Goal: Navigation & Orientation: Find specific page/section

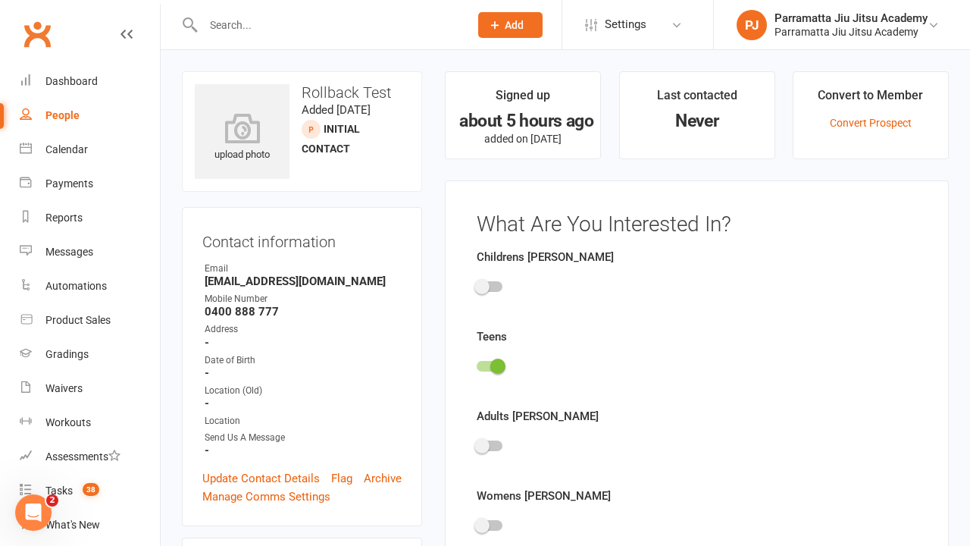
scroll to position [105, 0]
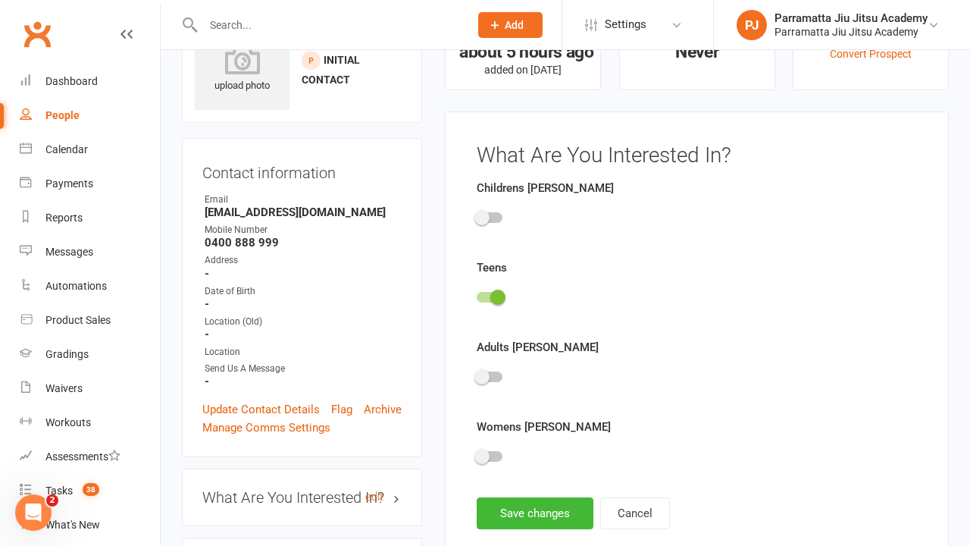
scroll to position [105, 0]
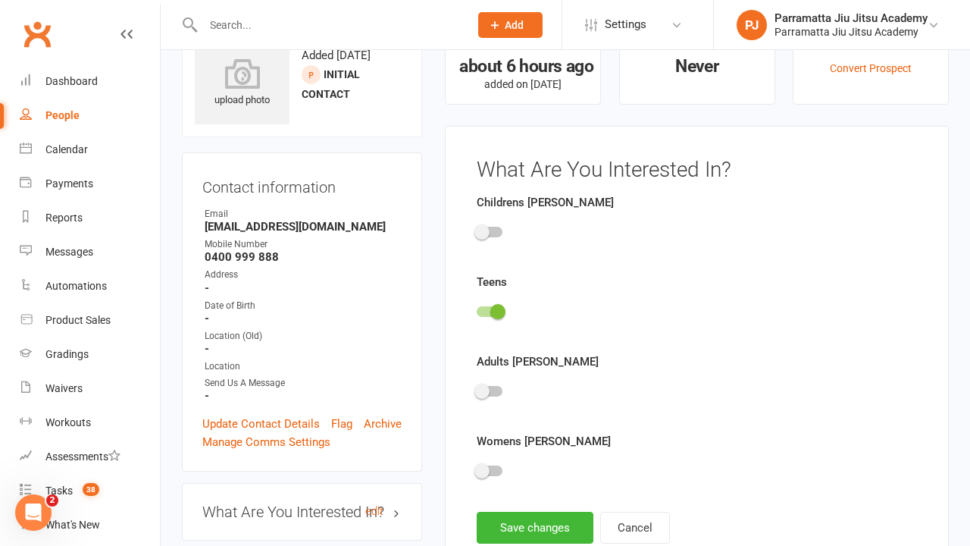
scroll to position [105, 0]
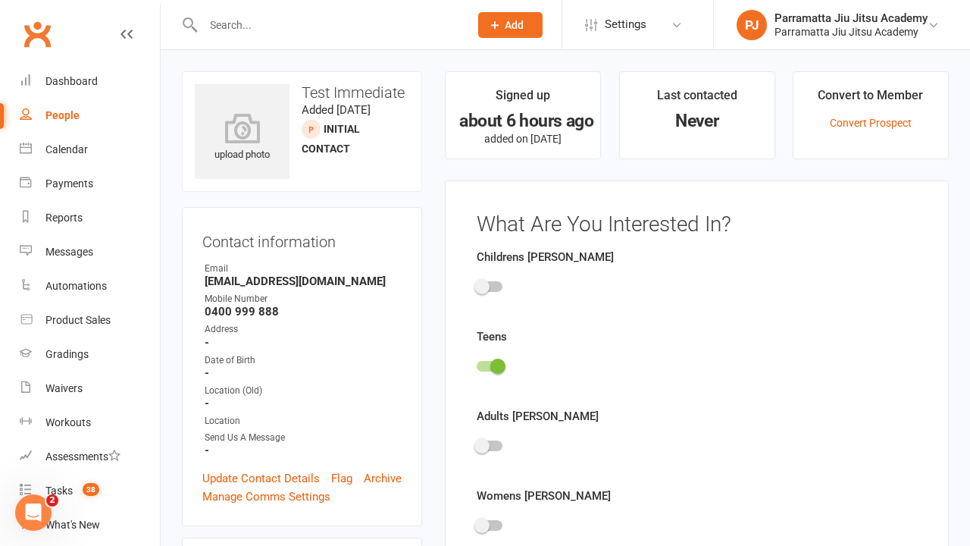
scroll to position [105, 0]
